Goal: Task Accomplishment & Management: Use online tool/utility

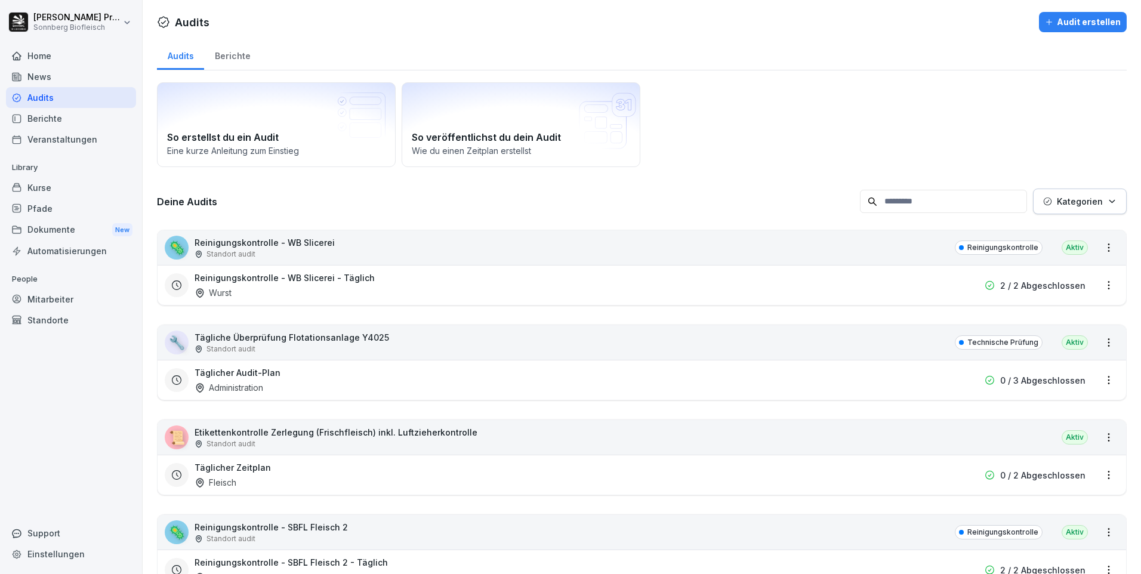
click at [925, 208] on input at bounding box center [943, 201] width 167 height 23
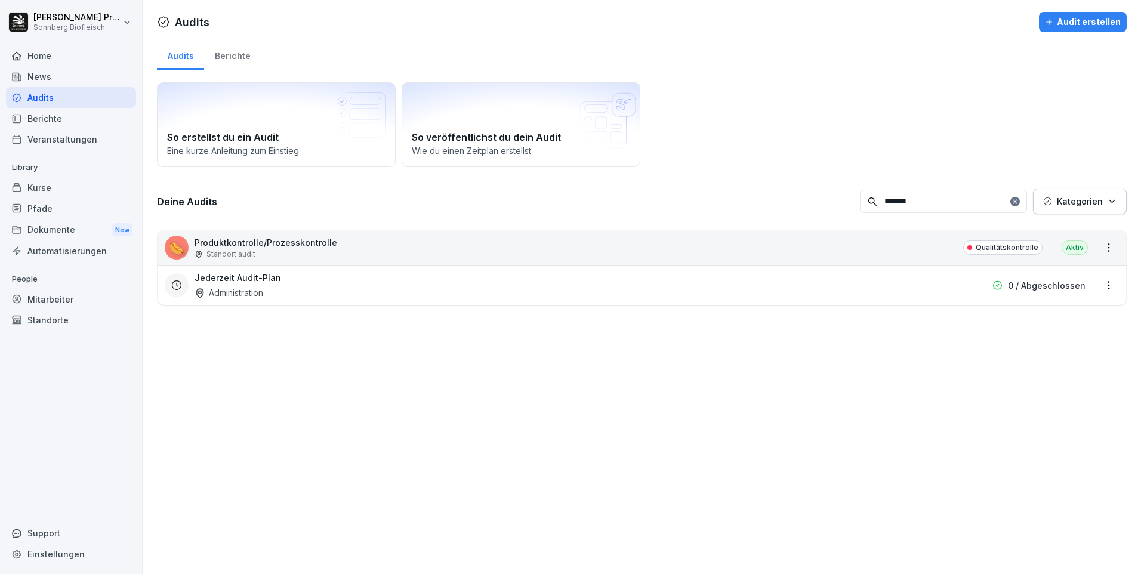
type input "*******"
click at [412, 249] on div "🌭 Produktkontrolle/Prozesskontrolle Standort audit Qualitätskontrolle Aktiv" at bounding box center [641, 247] width 968 height 35
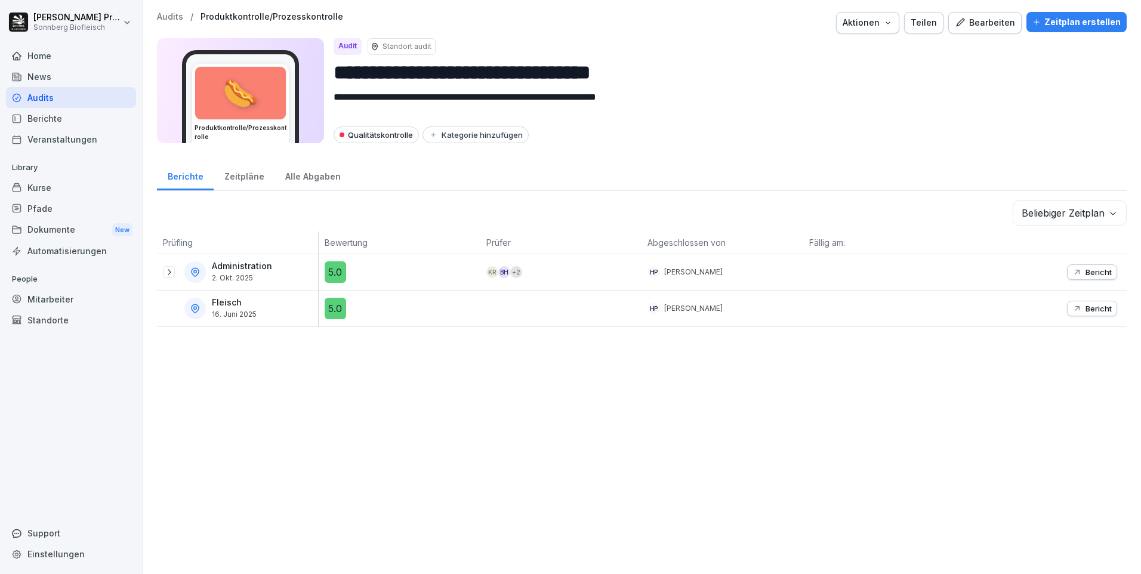
click at [169, 269] on icon at bounding box center [169, 272] width 10 height 10
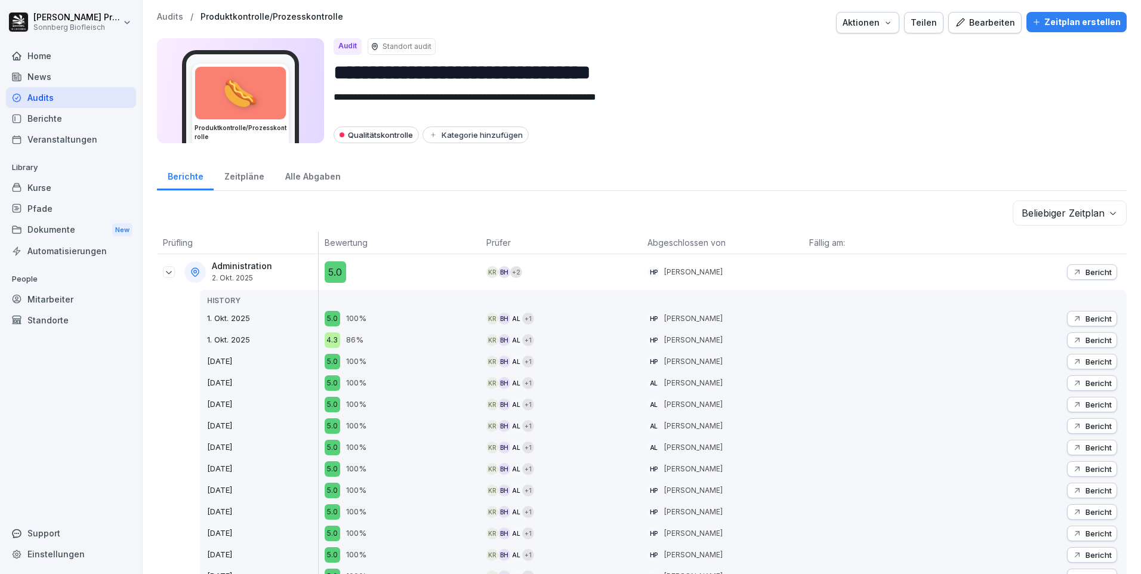
click at [1102, 273] on button "Bericht" at bounding box center [1092, 272] width 50 height 16
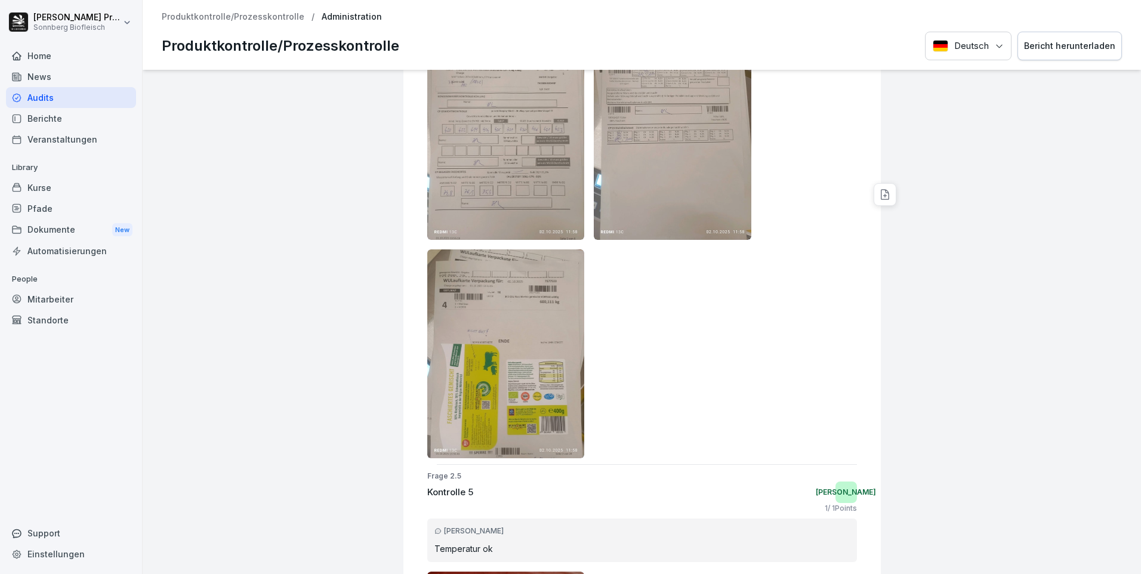
scroll to position [1889, 0]
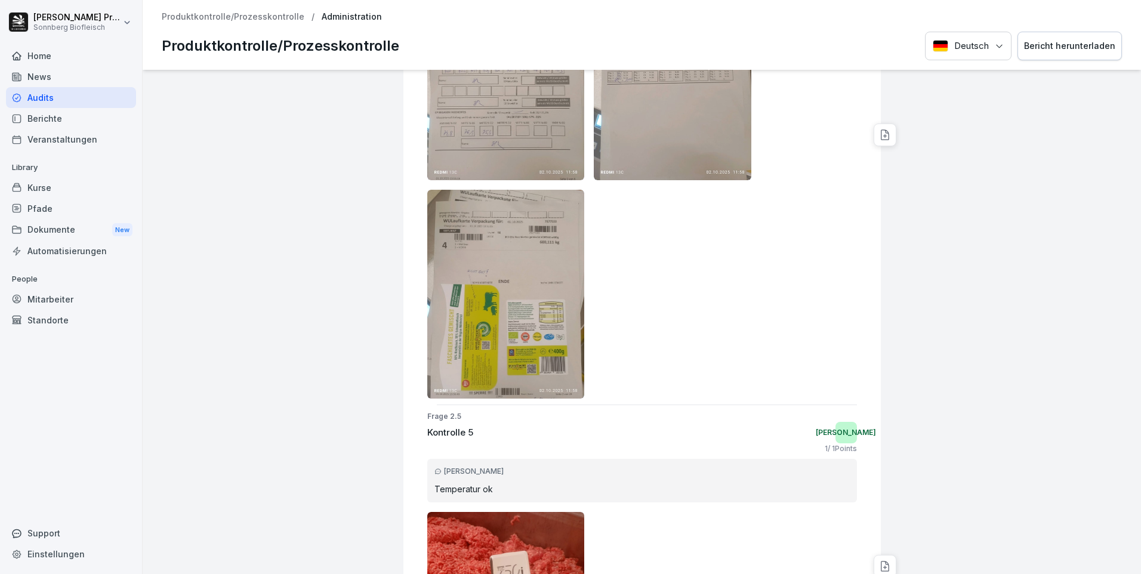
click at [1055, 48] on div "Bericht herunterladen" at bounding box center [1069, 45] width 91 height 13
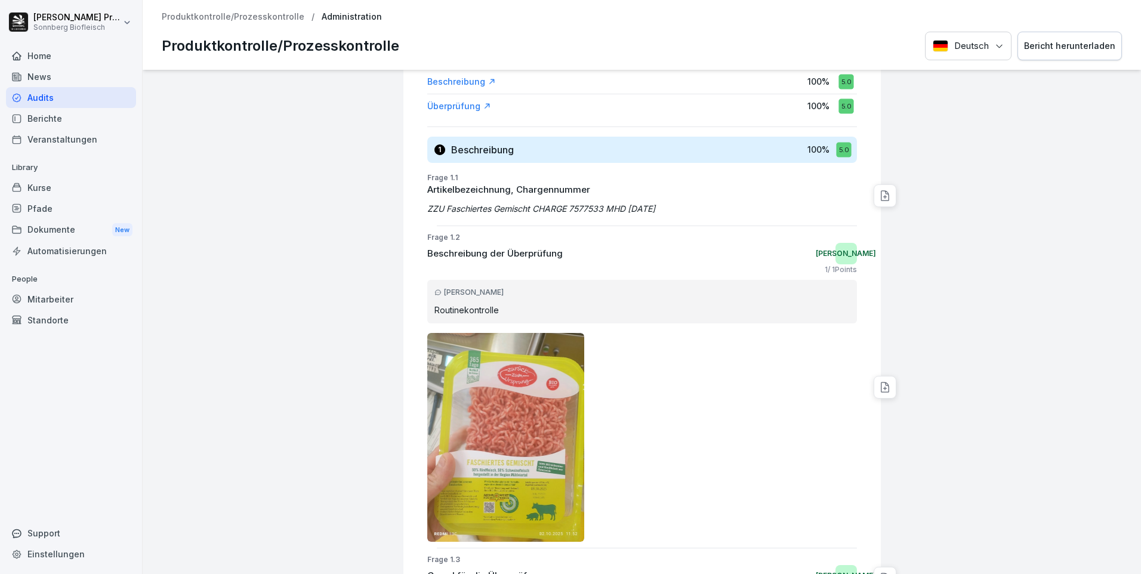
scroll to position [0, 0]
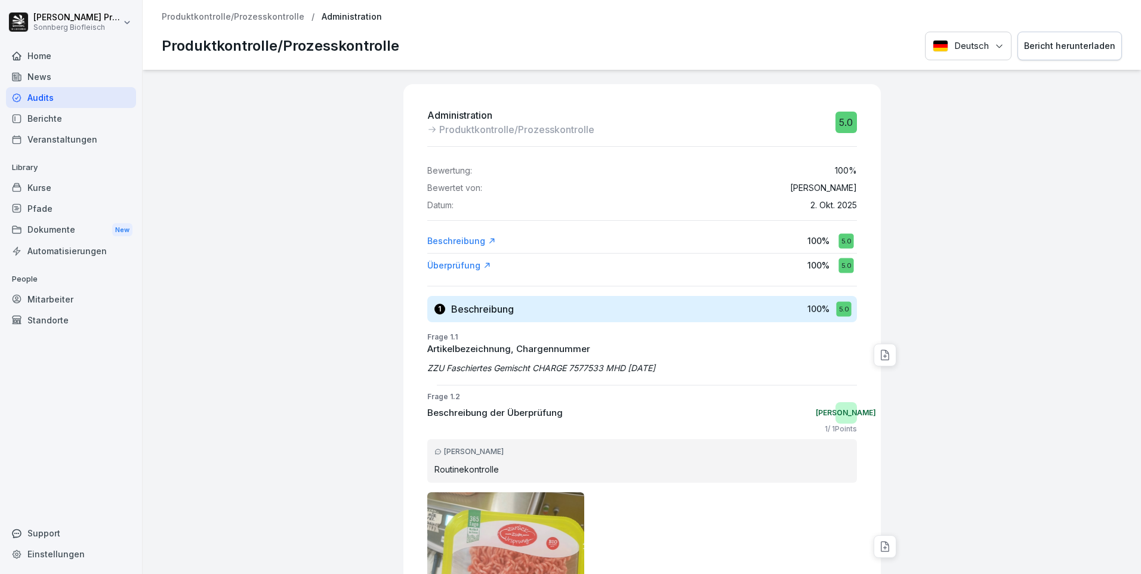
click at [1056, 45] on div "Bericht herunterladen" at bounding box center [1069, 45] width 91 height 13
